Goal: Information Seeking & Learning: Learn about a topic

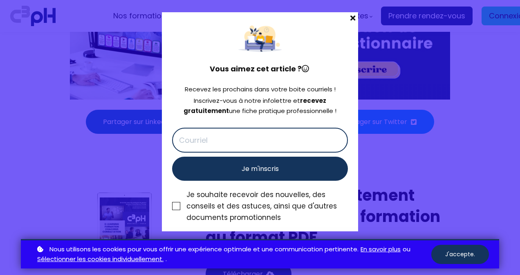
scroll to position [3308, 0]
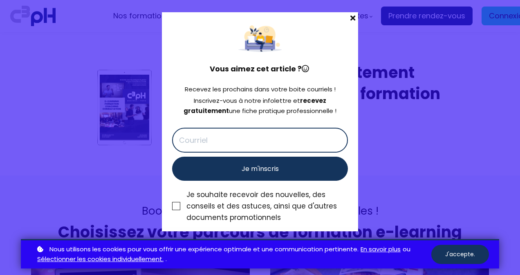
click at [352, 19] on span at bounding box center [352, 17] width 11 height 11
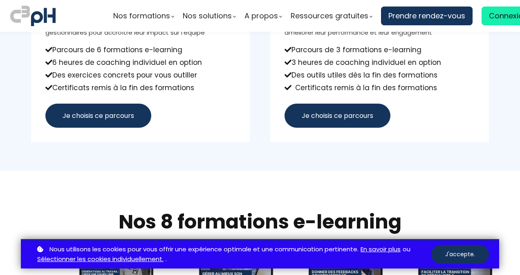
scroll to position [3758, 0]
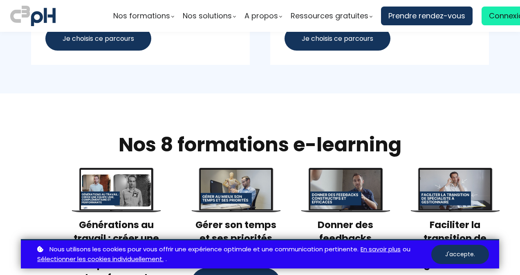
scroll to position [3758, 0]
